Goal: Task Accomplishment & Management: Use online tool/utility

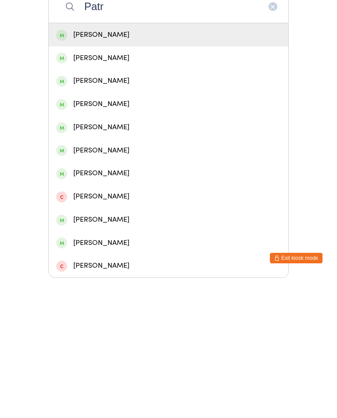
type input "Patr"
click at [208, 169] on div "[PERSON_NAME]" at bounding box center [168, 175] width 224 height 12
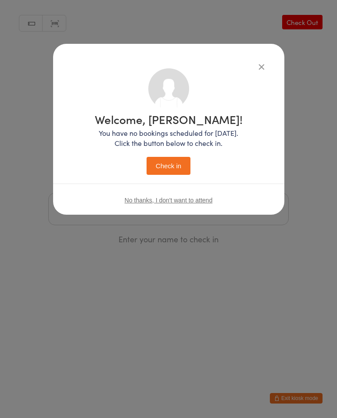
click at [184, 163] on button "Check in" at bounding box center [168, 166] width 44 height 18
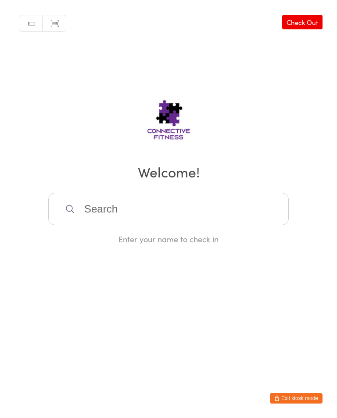
click at [93, 211] on input "search" at bounding box center [168, 209] width 240 height 32
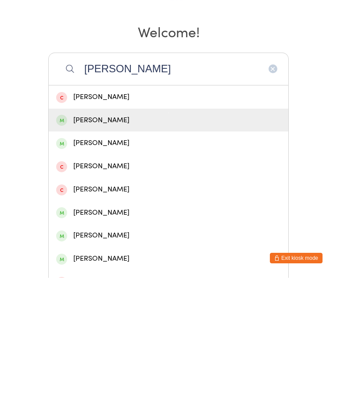
type input "[PERSON_NAME]"
click at [88, 255] on div "[PERSON_NAME]" at bounding box center [168, 261] width 224 height 12
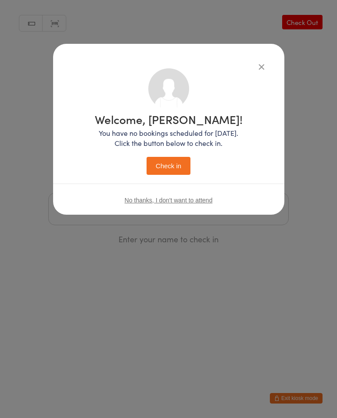
click at [164, 169] on button "Check in" at bounding box center [168, 166] width 44 height 18
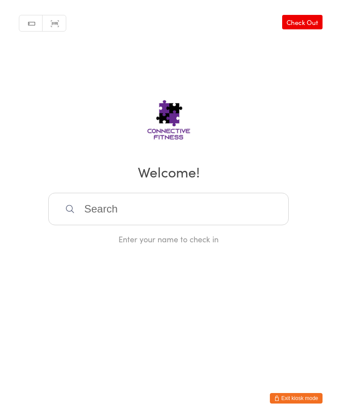
click at [120, 210] on input "search" at bounding box center [168, 209] width 240 height 32
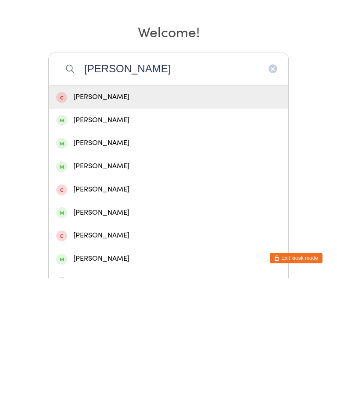
type input "[PERSON_NAME]"
click at [105, 301] on div "[PERSON_NAME]" at bounding box center [168, 307] width 224 height 12
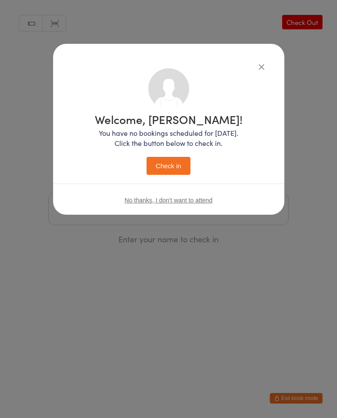
click at [169, 169] on button "Check in" at bounding box center [168, 166] width 44 height 18
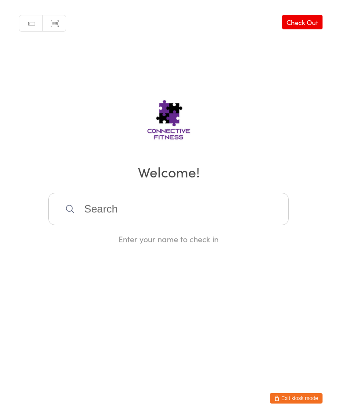
click at [230, 225] on input "search" at bounding box center [168, 209] width 240 height 32
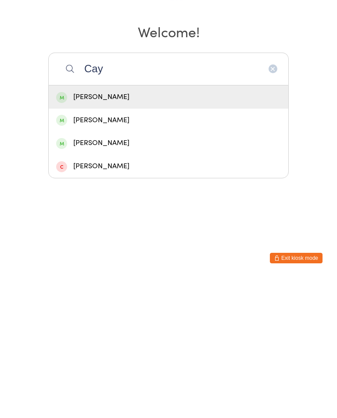
type input "Cay"
click at [159, 231] on div "[PERSON_NAME]" at bounding box center [168, 237] width 224 height 12
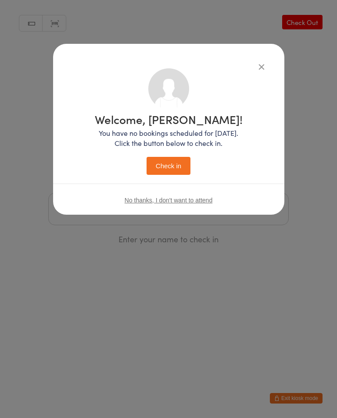
click at [178, 165] on button "Check in" at bounding box center [168, 166] width 44 height 18
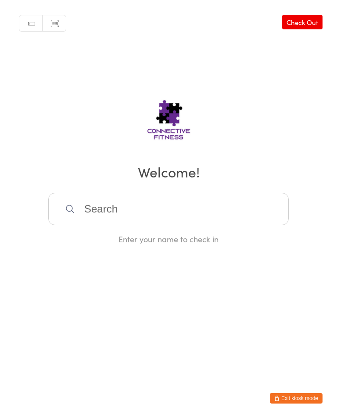
click at [77, 210] on input "search" at bounding box center [168, 209] width 240 height 32
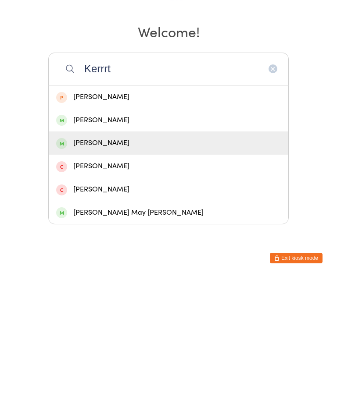
type input "Kerrrt"
click at [103, 277] on div "[PERSON_NAME]" at bounding box center [168, 283] width 224 height 12
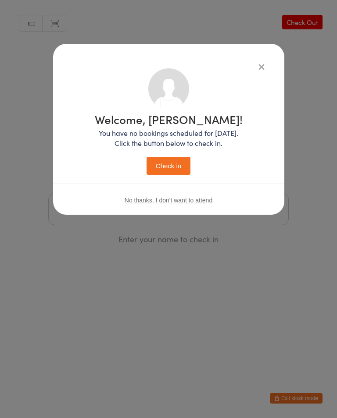
click at [172, 166] on button "Check in" at bounding box center [168, 166] width 44 height 18
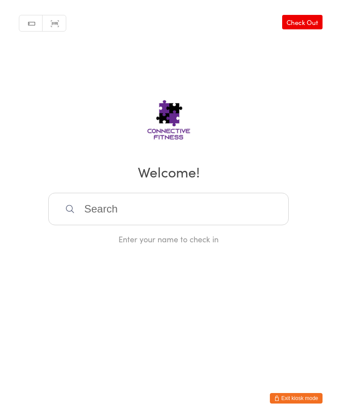
click at [103, 207] on input "search" at bounding box center [168, 209] width 240 height 32
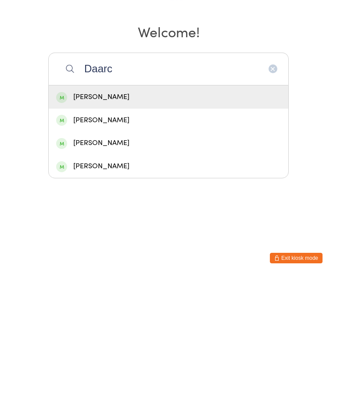
type input "Daarc"
click at [101, 231] on div "[PERSON_NAME]" at bounding box center [168, 237] width 224 height 12
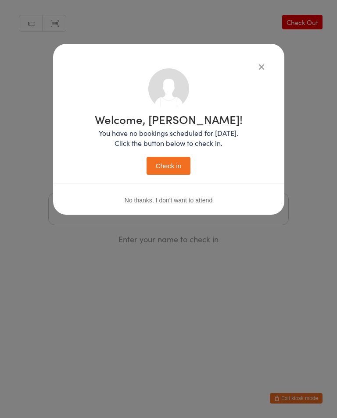
click at [165, 164] on button "Check in" at bounding box center [168, 166] width 44 height 18
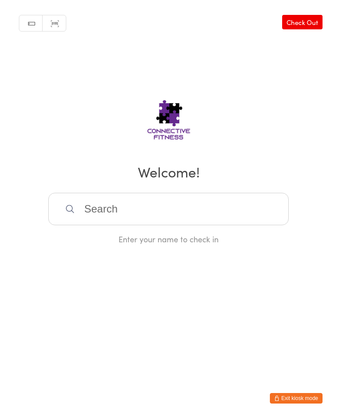
click at [152, 211] on input "search" at bounding box center [168, 209] width 240 height 32
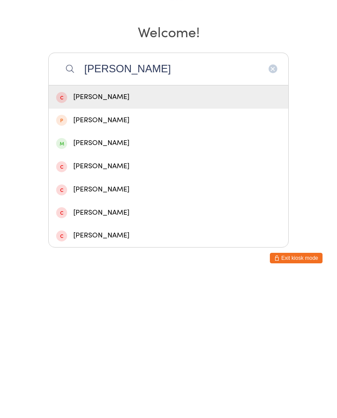
type input "[PERSON_NAME]"
click at [108, 277] on div "[PERSON_NAME]" at bounding box center [168, 283] width 224 height 12
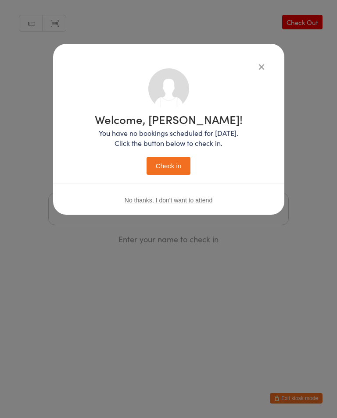
click at [172, 167] on button "Check in" at bounding box center [168, 166] width 44 height 18
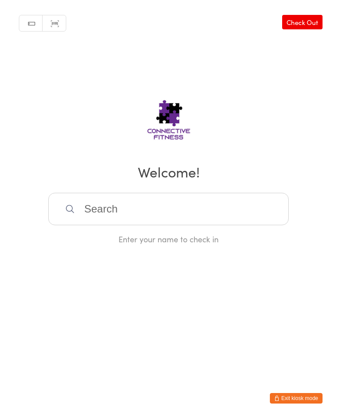
click at [104, 212] on input "search" at bounding box center [168, 209] width 240 height 32
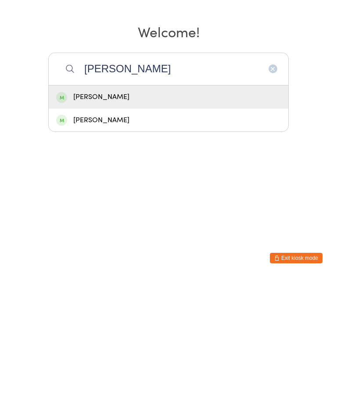
type input "[PERSON_NAME]"
click at [96, 226] on div "[PERSON_NAME]" at bounding box center [168, 237] width 239 height 23
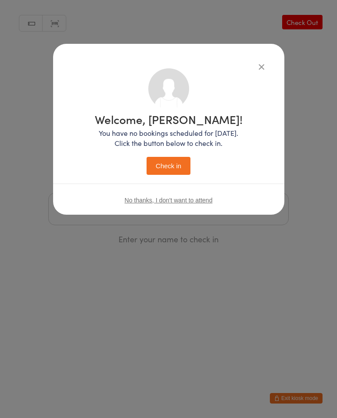
click at [166, 165] on button "Check in" at bounding box center [168, 166] width 44 height 18
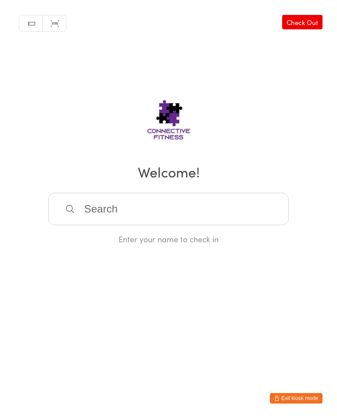
click at [112, 200] on input "search" at bounding box center [168, 209] width 240 height 32
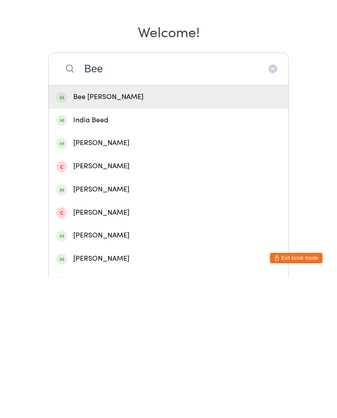
type input "Bee"
click at [133, 231] on div "Bee [PERSON_NAME]" at bounding box center [168, 237] width 224 height 12
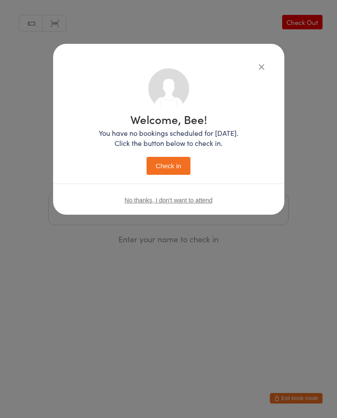
click at [170, 164] on button "Check in" at bounding box center [168, 166] width 44 height 18
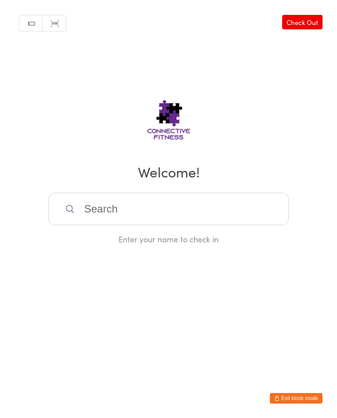
click at [97, 212] on input "search" at bounding box center [168, 209] width 240 height 32
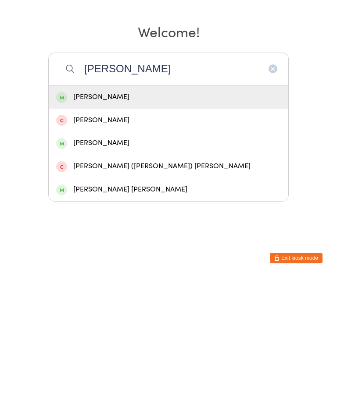
type input "[PERSON_NAME]"
click at [99, 231] on div "[PERSON_NAME]" at bounding box center [168, 237] width 224 height 12
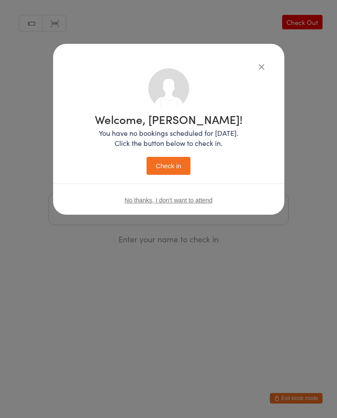
click at [171, 162] on button "Check in" at bounding box center [168, 166] width 44 height 18
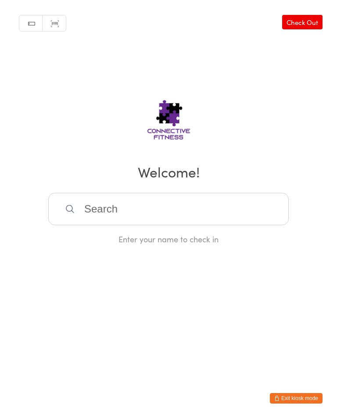
click at [156, 222] on input "search" at bounding box center [168, 209] width 240 height 32
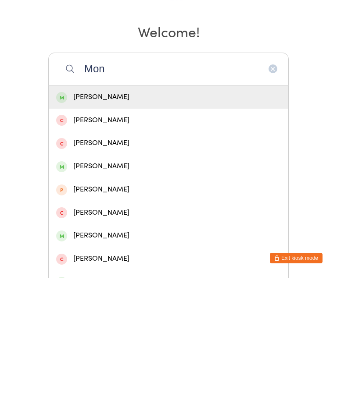
type input "Mon"
click at [131, 231] on div "[PERSON_NAME]" at bounding box center [168, 237] width 224 height 12
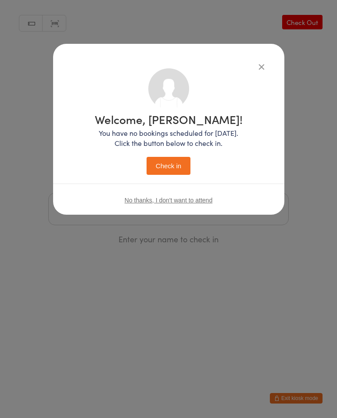
click at [173, 166] on button "Check in" at bounding box center [168, 166] width 44 height 18
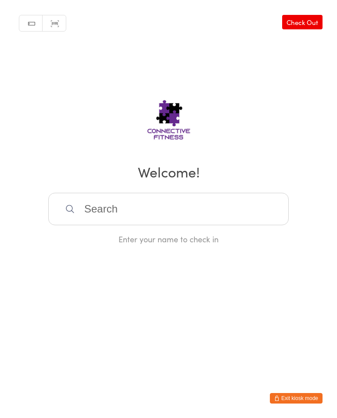
click at [162, 214] on input "search" at bounding box center [168, 209] width 240 height 32
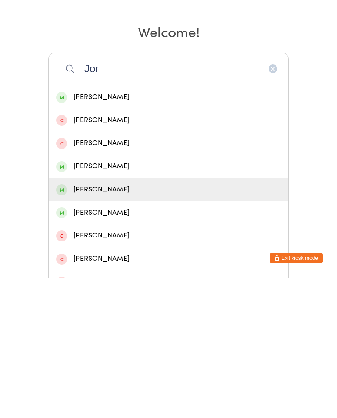
type input "Jor"
click at [120, 324] on div "[PERSON_NAME]" at bounding box center [168, 330] width 224 height 12
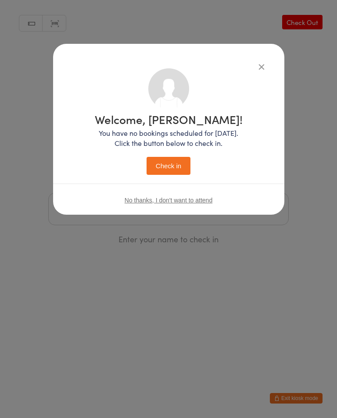
click at [171, 160] on button "Check in" at bounding box center [168, 166] width 44 height 18
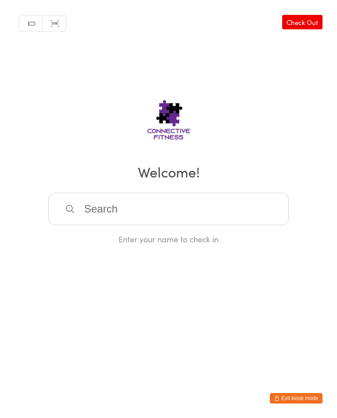
click at [265, 206] on input "search" at bounding box center [168, 209] width 240 height 32
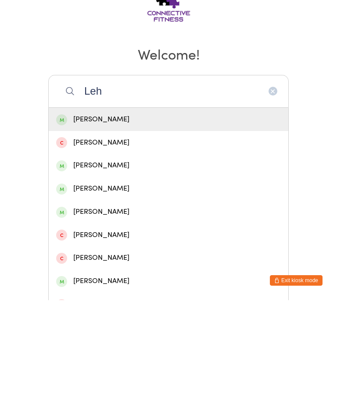
type input "Leh"
click at [94, 272] on div "[PERSON_NAME]" at bounding box center [168, 283] width 239 height 23
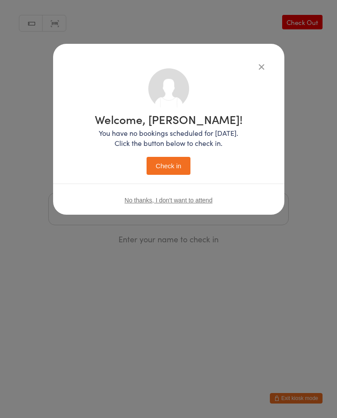
click at [170, 175] on button "Check in" at bounding box center [168, 166] width 44 height 18
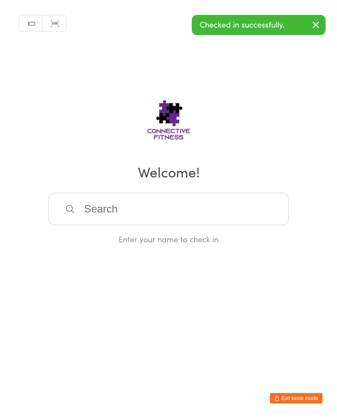
click at [163, 220] on input "search" at bounding box center [168, 209] width 240 height 32
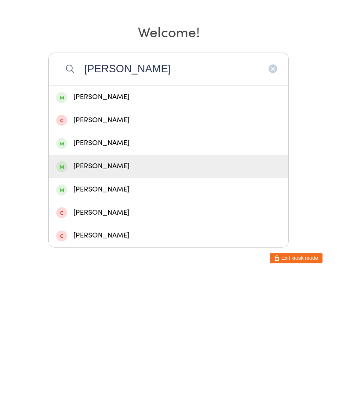
type input "[PERSON_NAME]"
click at [127, 301] on div "[PERSON_NAME]" at bounding box center [168, 307] width 224 height 12
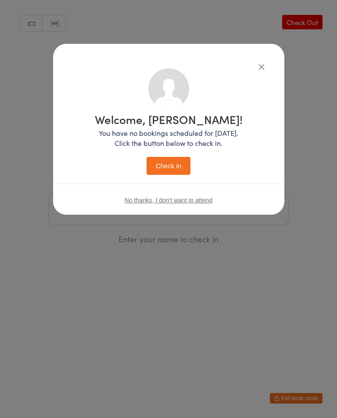
click at [164, 162] on button "Check in" at bounding box center [168, 166] width 44 height 18
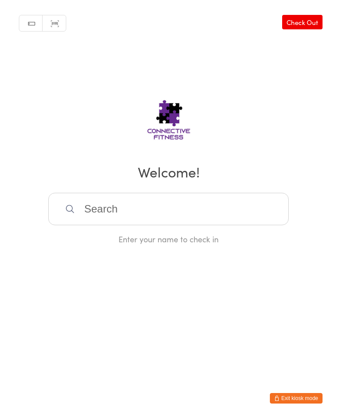
click at [237, 197] on input "search" at bounding box center [168, 209] width 240 height 32
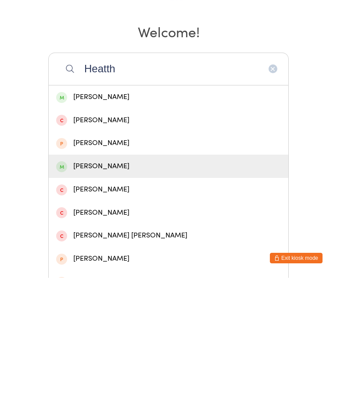
type input "Heatth"
click at [116, 301] on div "[PERSON_NAME]" at bounding box center [168, 307] width 224 height 12
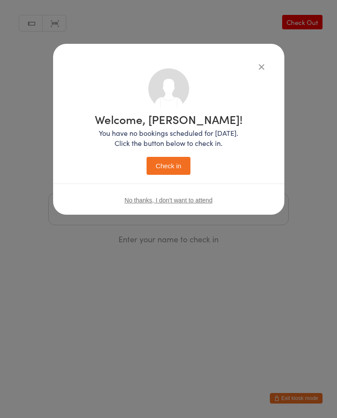
click at [170, 167] on button "Check in" at bounding box center [168, 166] width 44 height 18
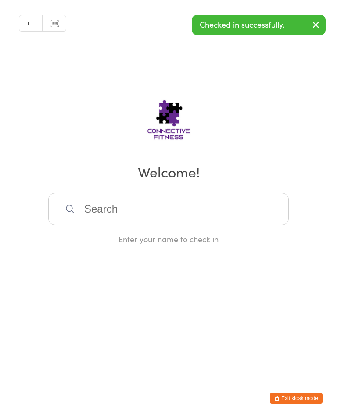
click at [144, 219] on input "search" at bounding box center [168, 209] width 240 height 32
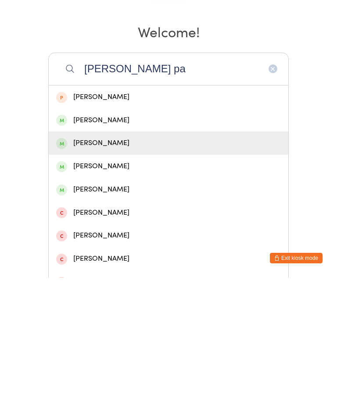
type input "[PERSON_NAME] pa"
click at [125, 277] on div "[PERSON_NAME]" at bounding box center [168, 283] width 224 height 12
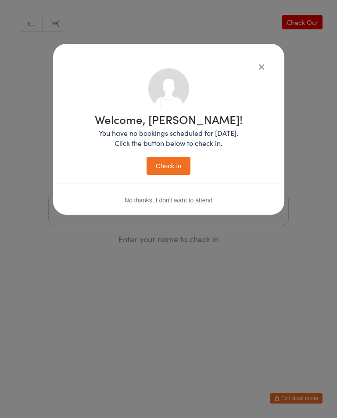
click at [165, 174] on button "Check in" at bounding box center [168, 166] width 44 height 18
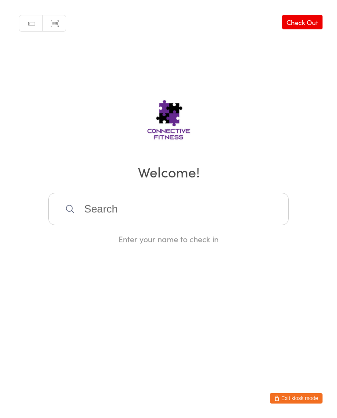
click at [121, 225] on input "search" at bounding box center [168, 209] width 240 height 32
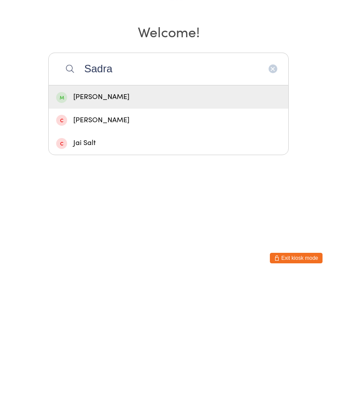
type input "Sadra"
click at [130, 231] on div "[PERSON_NAME]" at bounding box center [168, 237] width 224 height 12
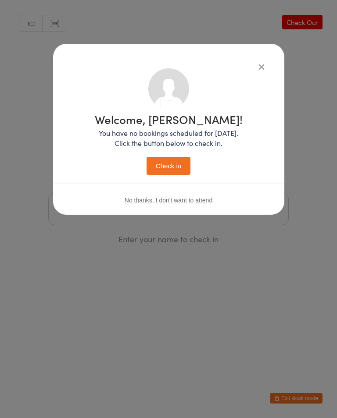
click at [170, 165] on button "Check in" at bounding box center [168, 166] width 44 height 18
